Goal: Task Accomplishment & Management: Use online tool/utility

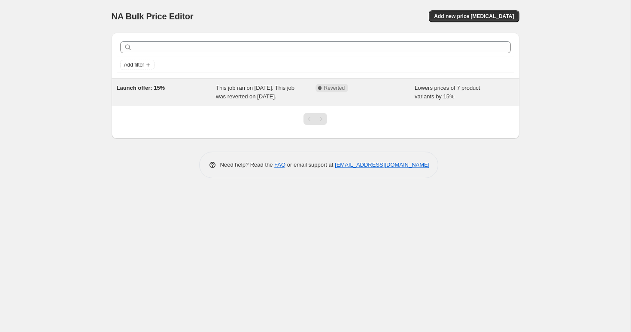
click at [195, 94] on div "Launch offer: 15%" at bounding box center [167, 92] width 100 height 17
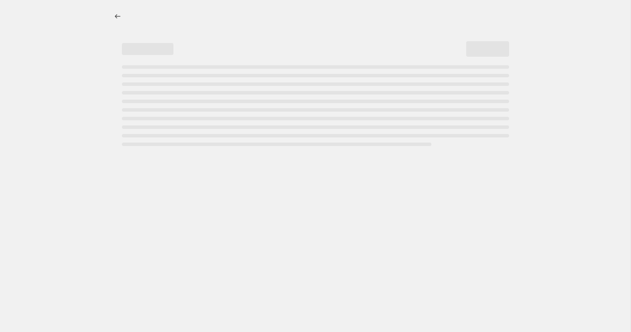
select select "percentage"
select select "collection"
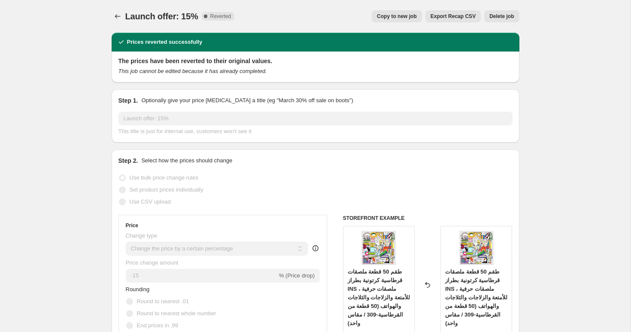
click at [467, 17] on span "Export Recap CSV" at bounding box center [452, 16] width 45 height 7
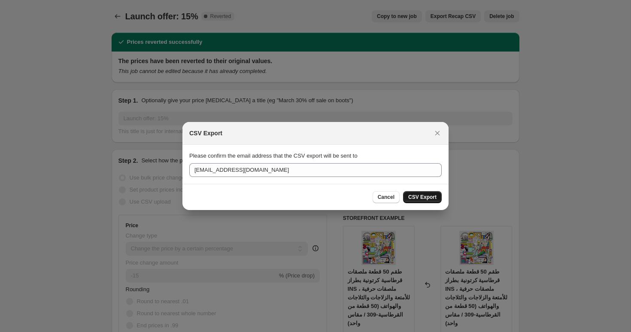
click at [416, 196] on span "CSV Export" at bounding box center [422, 197] width 28 height 7
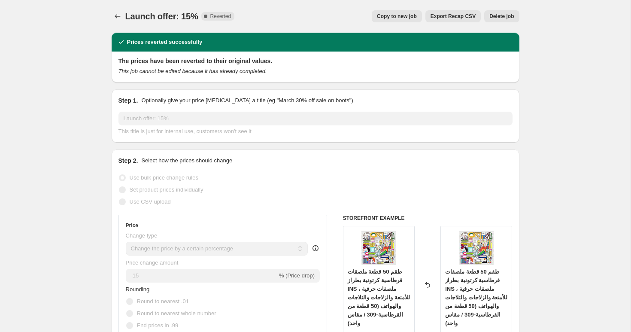
click at [375, 274] on span "طقم 50 قطعة ملصقات قرطاسية كرتونية بطراز INS ، ملصقات حرفية للأمتعة والزلاجات و…" at bounding box center [379, 297] width 62 height 58
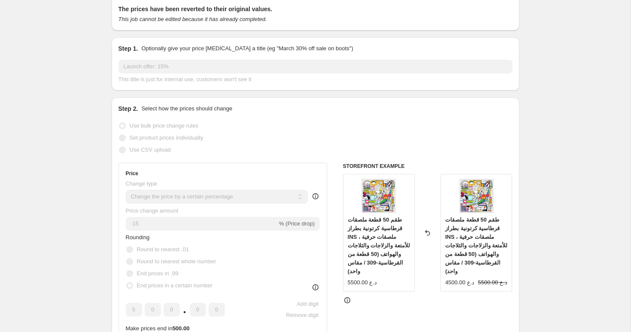
scroll to position [125, 0]
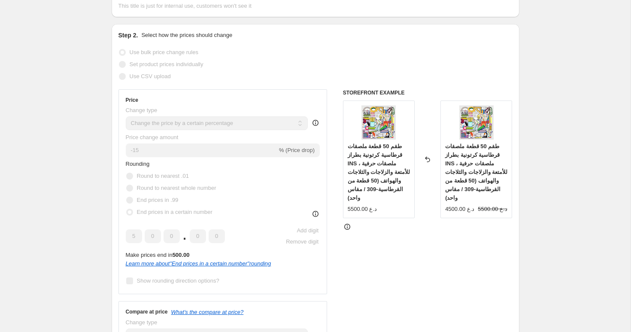
click at [428, 164] on icon at bounding box center [427, 159] width 9 height 9
click at [347, 231] on icon at bounding box center [347, 226] width 9 height 9
click at [250, 251] on div "Make prices end in 500.00" at bounding box center [223, 255] width 194 height 9
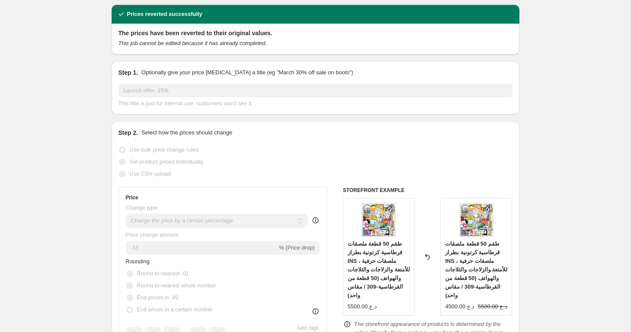
scroll to position [0, 0]
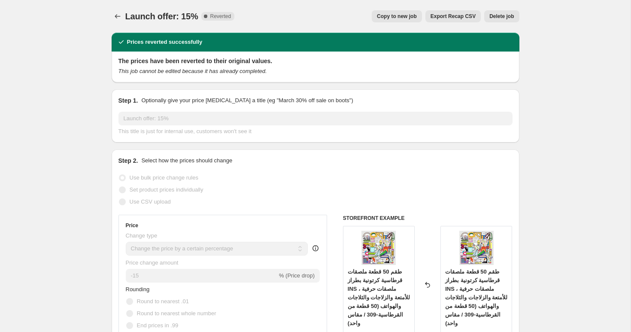
click at [498, 17] on span "Delete job" at bounding box center [501, 16] width 24 height 7
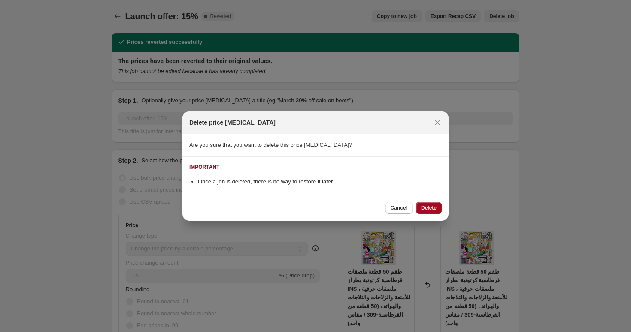
click at [432, 209] on span "Delete" at bounding box center [428, 207] width 15 height 7
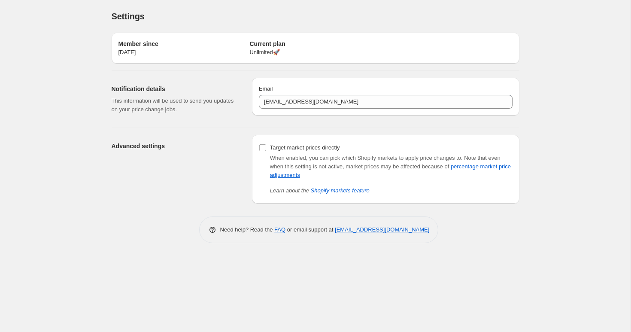
click at [132, 145] on h2 "Advanced settings" at bounding box center [175, 146] width 127 height 9
click at [134, 146] on h2 "Advanced settings" at bounding box center [175, 146] width 127 height 9
click at [132, 146] on h2 "Advanced settings" at bounding box center [175, 146] width 127 height 9
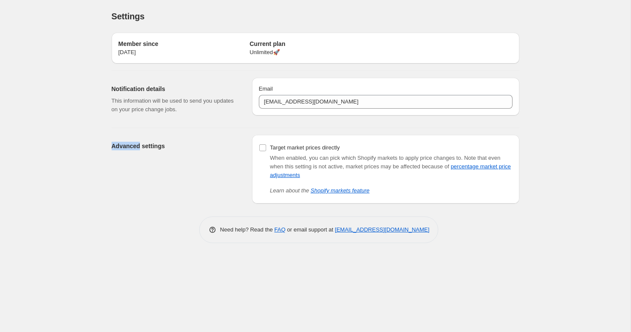
click at [132, 146] on h2 "Advanced settings" at bounding box center [175, 146] width 127 height 9
click at [175, 153] on div "Advanced settings" at bounding box center [178, 169] width 133 height 69
drag, startPoint x: 187, startPoint y: 148, endPoint x: 81, endPoint y: 146, distance: 105.6
click at [81, 146] on div "Settings. This page is ready Settings Member since [DATE] Current plan Unlimite…" at bounding box center [315, 166] width 630 height 332
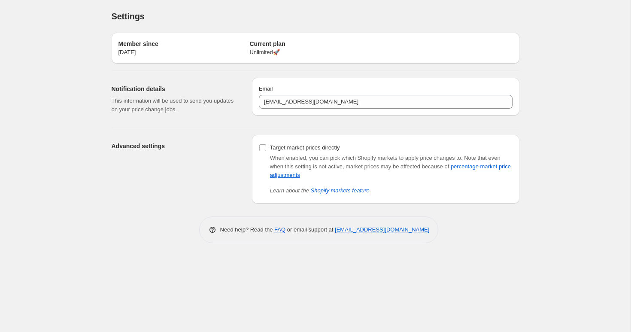
click at [89, 193] on div "Settings. This page is ready Settings Member since [DATE] Current plan Unlimite…" at bounding box center [315, 166] width 630 height 332
